Goal: Check status: Check status

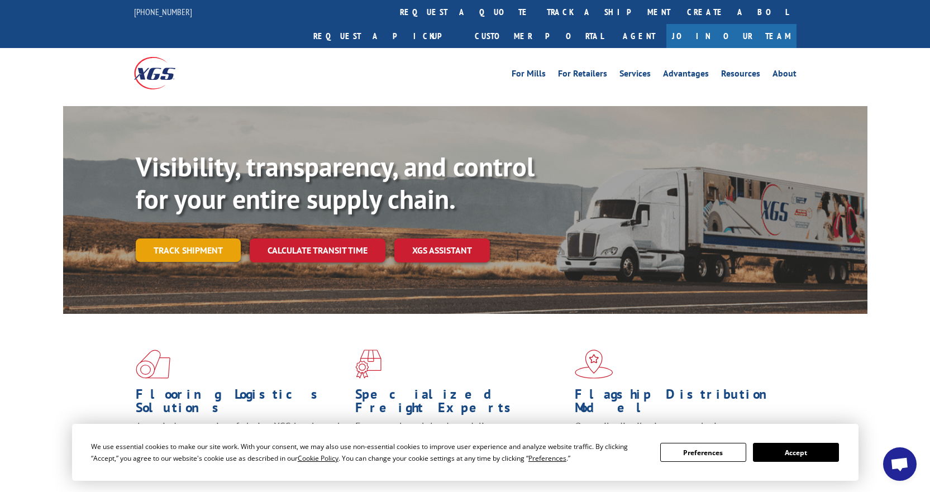
click at [204, 239] on link "Track shipment" at bounding box center [188, 250] width 105 height 23
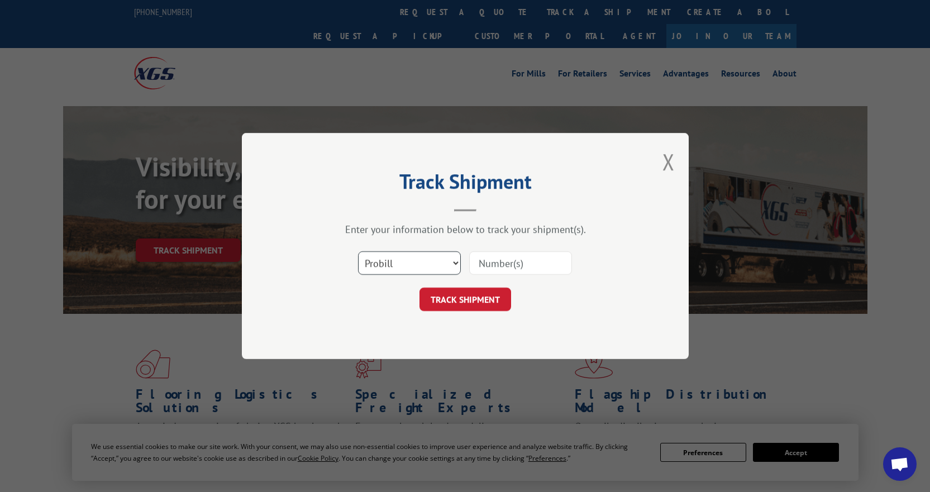
click at [453, 261] on select "Select category... Probill BOL PO" at bounding box center [409, 262] width 103 height 23
select select "bol"
click at [358, 251] on select "Select category... Probill BOL PO" at bounding box center [409, 262] width 103 height 23
click at [498, 263] on input at bounding box center [520, 262] width 103 height 23
click at [507, 264] on input at bounding box center [520, 262] width 103 height 23
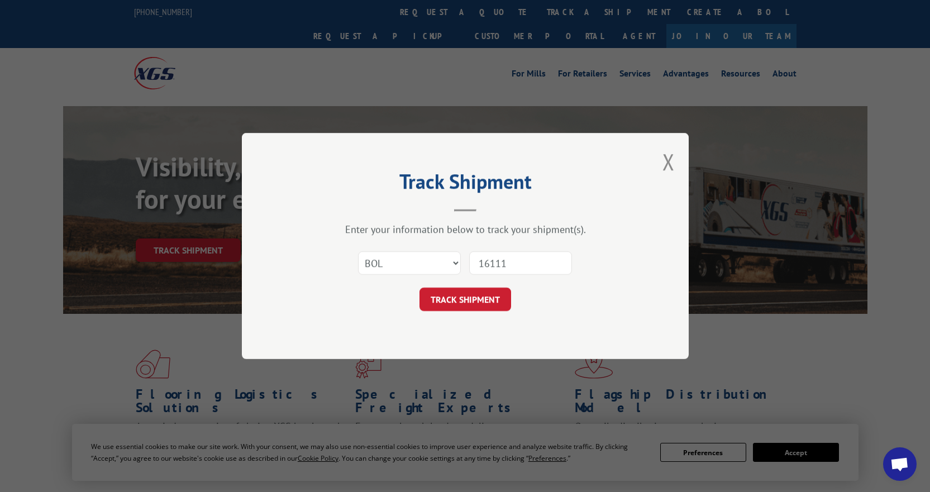
type input "161118"
click button "TRACK SHIPMENT" at bounding box center [466, 299] width 92 height 23
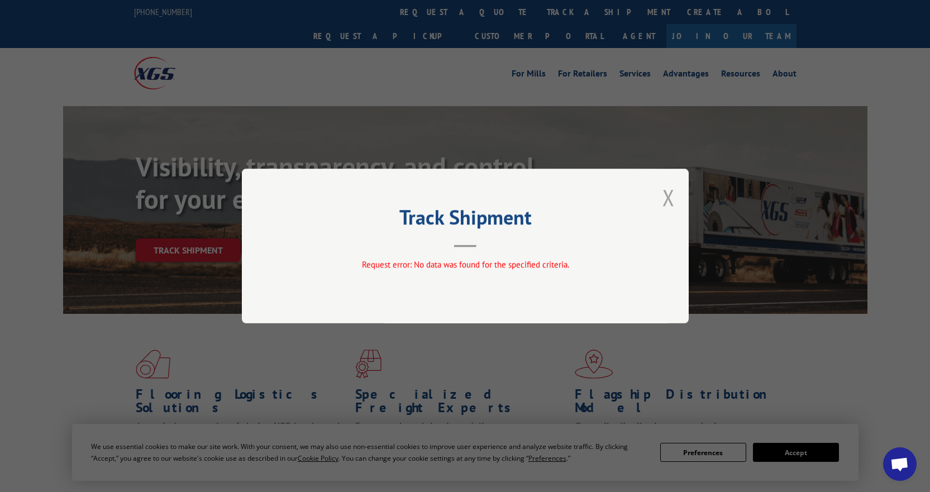
click at [668, 199] on button "Close modal" at bounding box center [669, 198] width 12 height 30
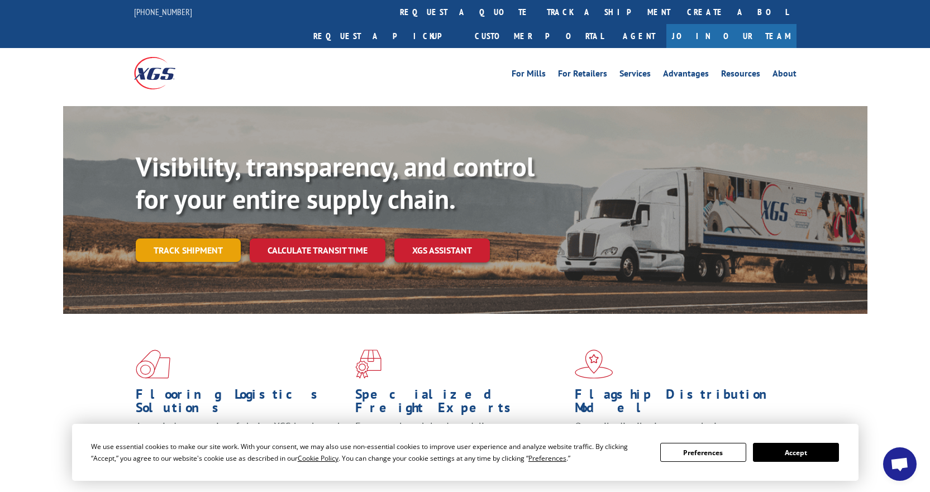
click at [210, 239] on link "Track shipment" at bounding box center [188, 250] width 105 height 23
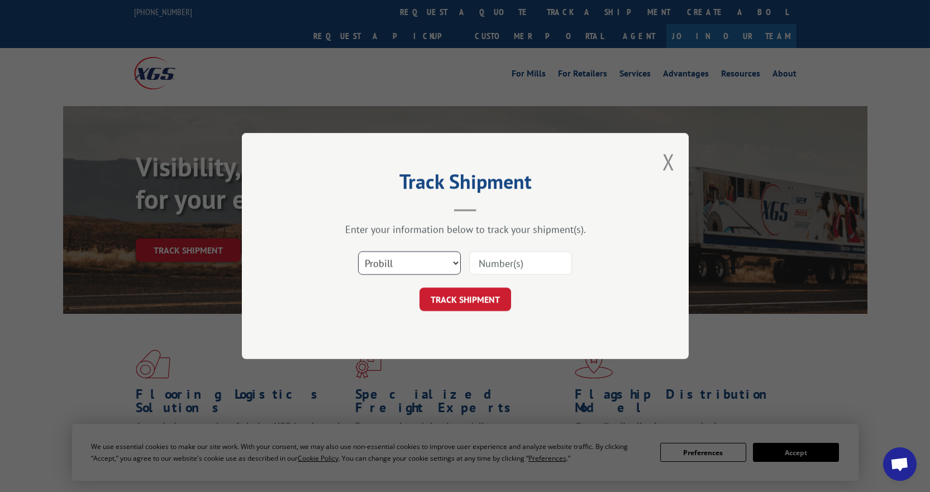
click at [442, 265] on select "Select category... Probill BOL PO" at bounding box center [409, 262] width 103 height 23
select select "bol"
click at [358, 251] on select "Select category... Probill BOL PO" at bounding box center [409, 262] width 103 height 23
click at [510, 263] on input at bounding box center [520, 262] width 103 height 23
